Goal: Transaction & Acquisition: Purchase product/service

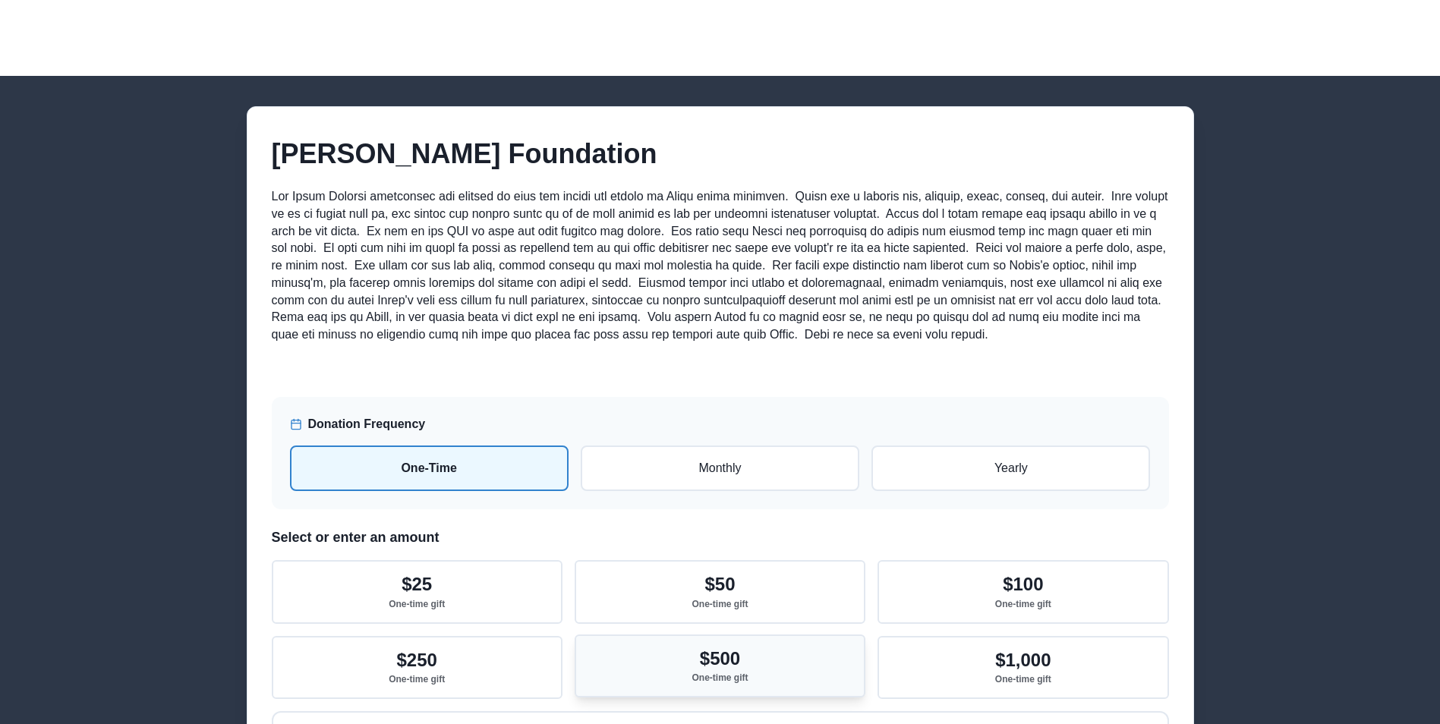
click at [792, 670] on button "$500 One-time gift" at bounding box center [720, 666] width 291 height 63
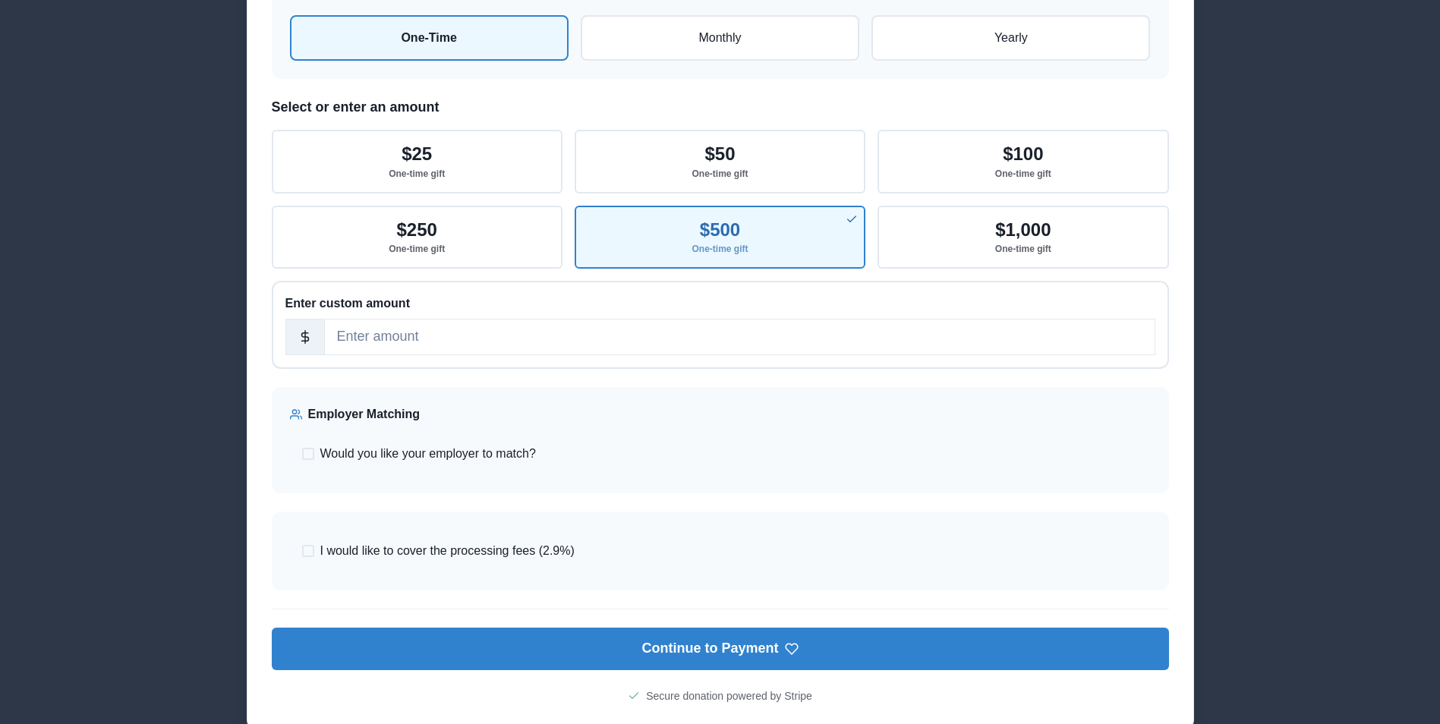
scroll to position [455, 0]
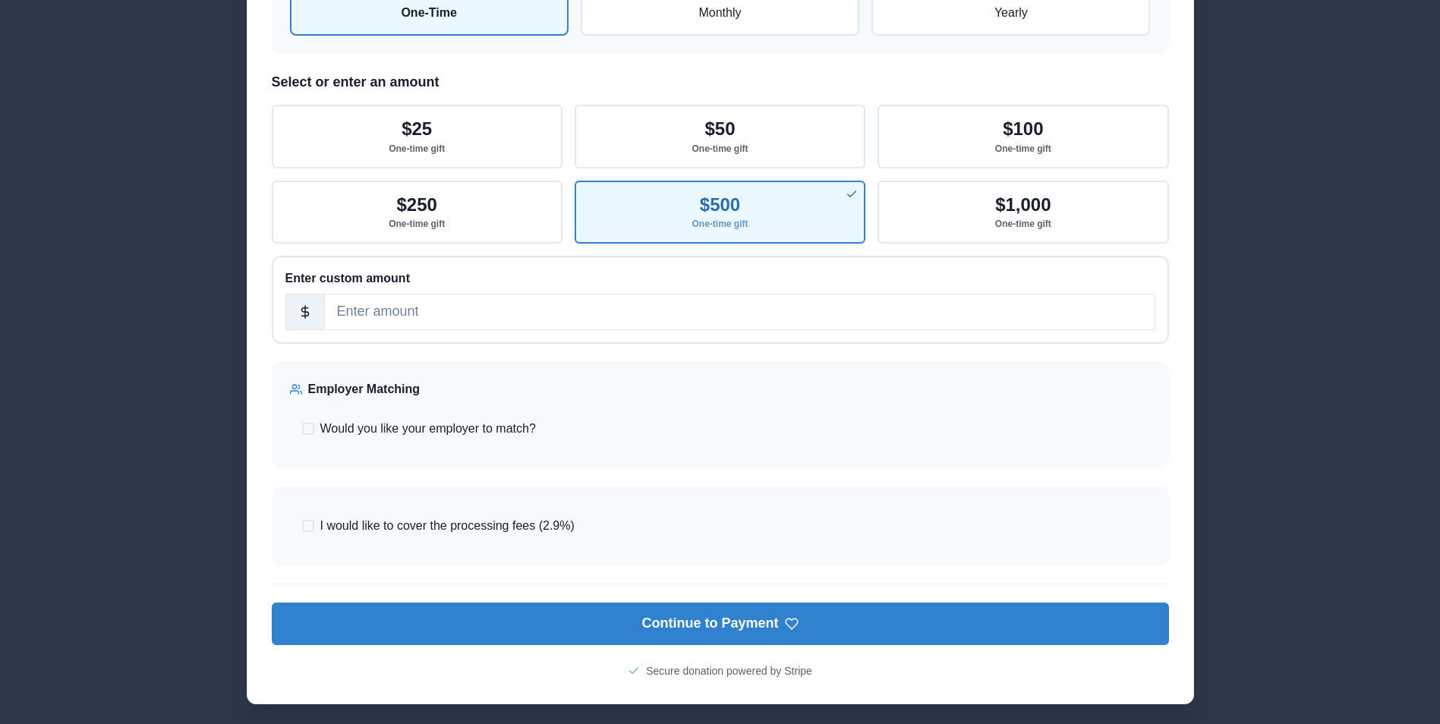
click at [307, 526] on span at bounding box center [308, 526] width 12 height 12
click at [302, 526] on input "I would like to cover the processing fees (2.9%)" at bounding box center [301, 525] width 1 height 1
checkbox input "true"
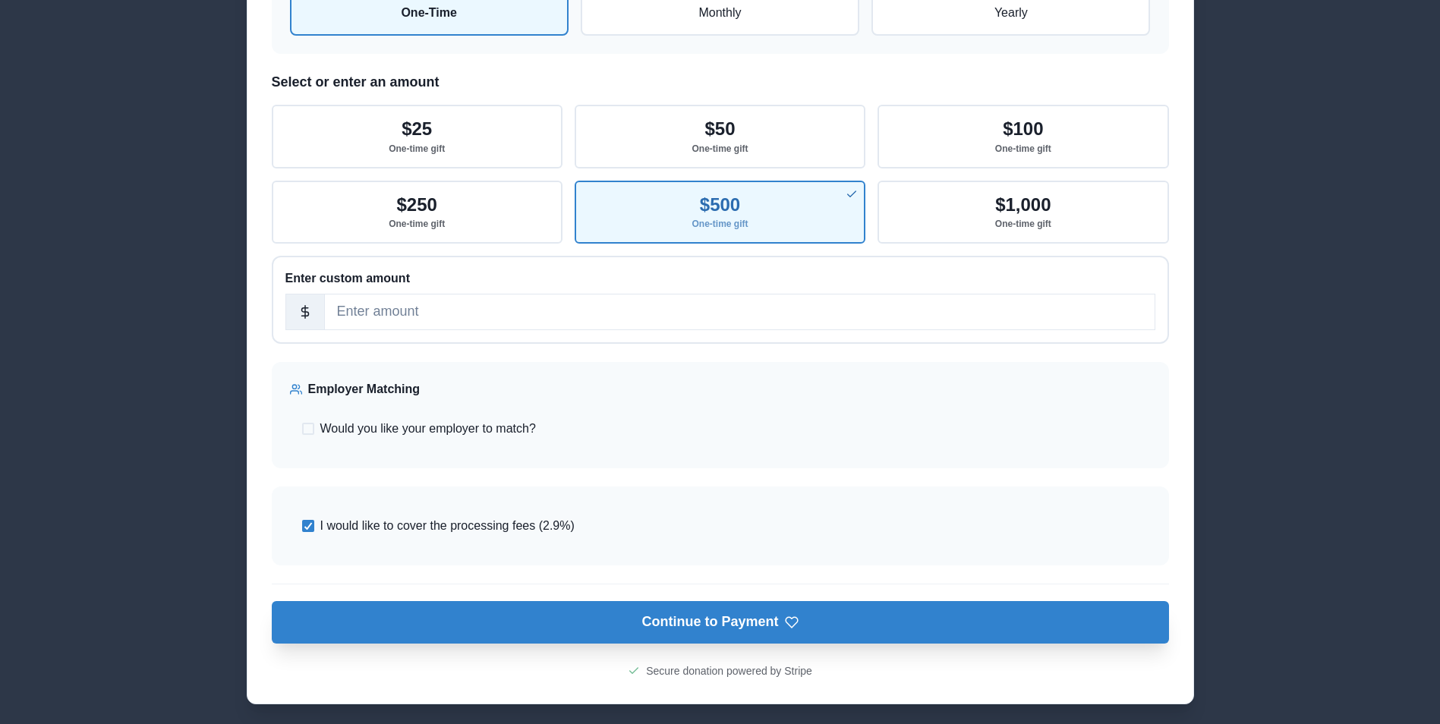
click at [758, 622] on button "Continue to Payment" at bounding box center [720, 622] width 897 height 43
